Goal: Information Seeking & Learning: Learn about a topic

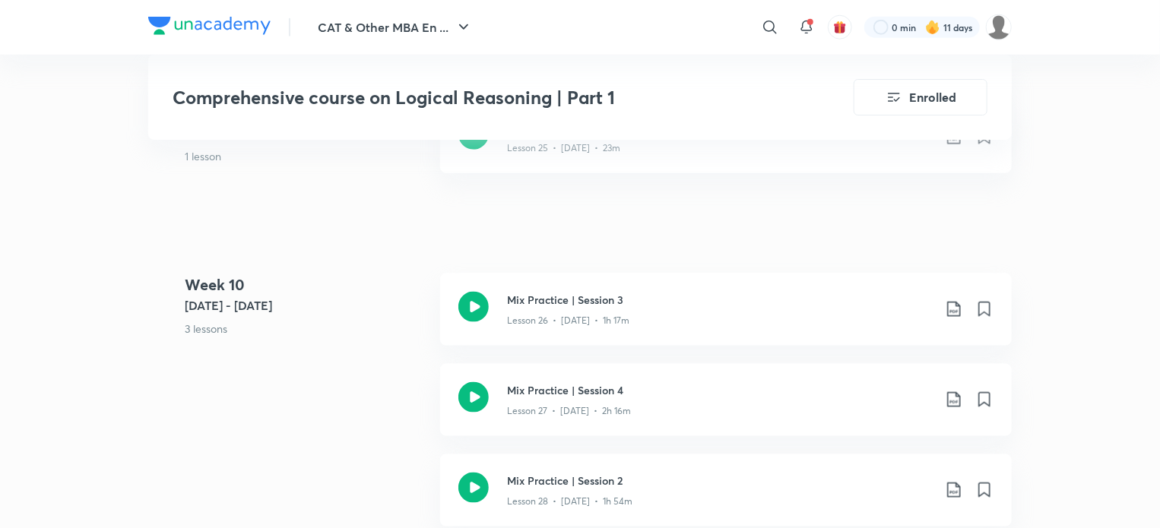
scroll to position [3772, 0]
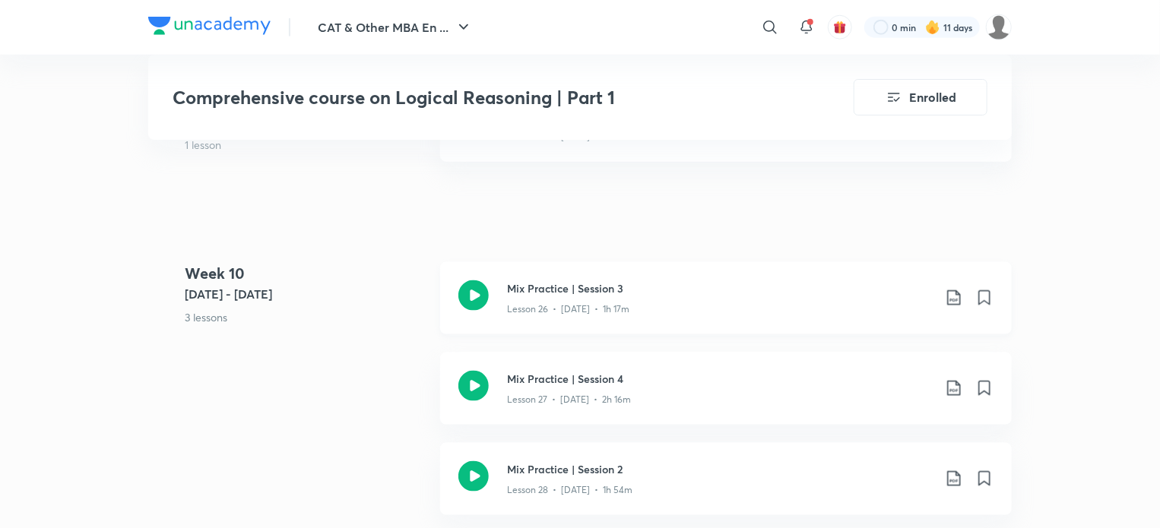
click at [584, 281] on h3 "Mix Practice | Session 3" at bounding box center [720, 288] width 426 height 16
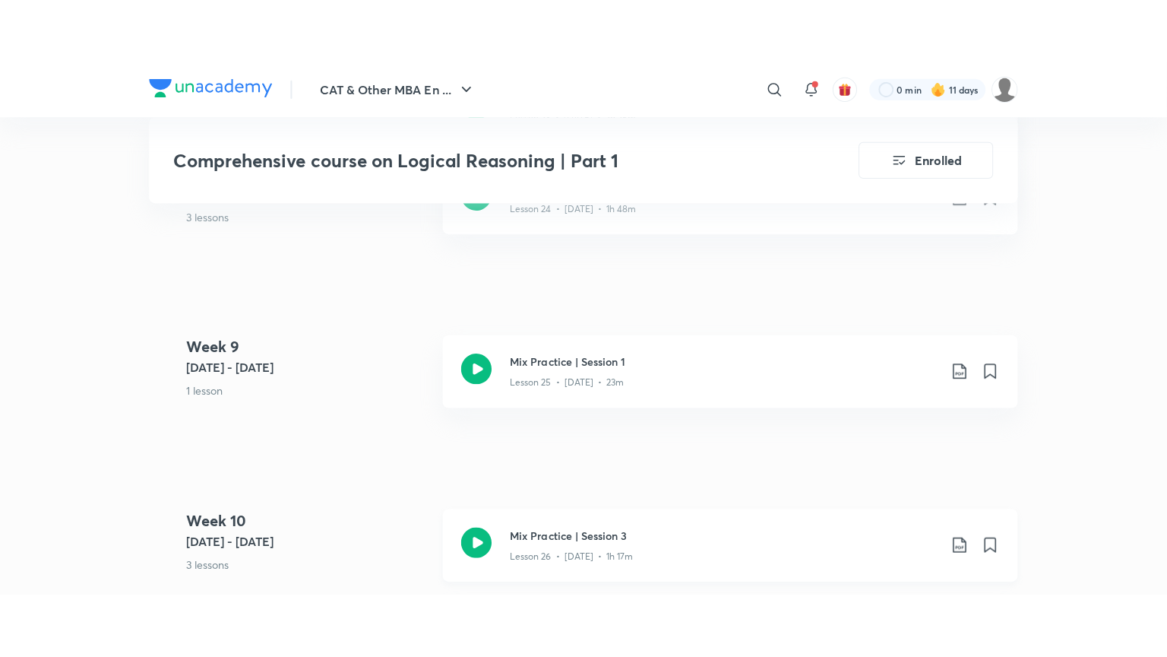
scroll to position [3546, 0]
